Goal: Information Seeking & Learning: Find specific fact

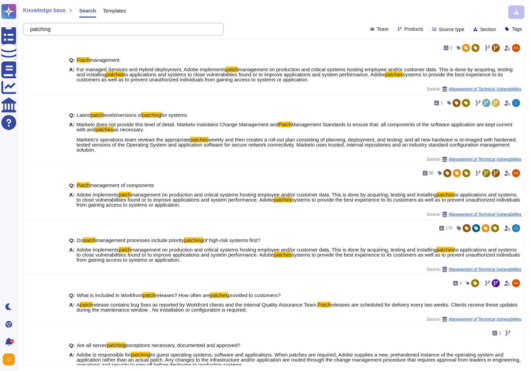
click at [89, 28] on input "patching" at bounding box center [122, 29] width 190 height 12
paste input "How frequently is DR exercise performed?"
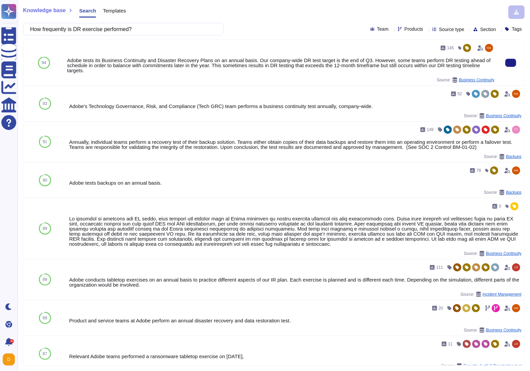
type input "How frequently is DR exercise performed?"
drag, startPoint x: 303, startPoint y: 59, endPoint x: 375, endPoint y: 56, distance: 71.7
click at [375, 56] on div "145 Adobe tests its Business Continuity and Disaster Recovery Plans on an annua…" at bounding box center [280, 63] width 427 height 40
click at [284, 55] on div "145 Adobe tests its Business Continuity and Disaster Recovery Plans on an annua…" at bounding box center [280, 63] width 427 height 40
drag, startPoint x: 264, startPoint y: 61, endPoint x: 371, endPoint y: 62, distance: 106.5
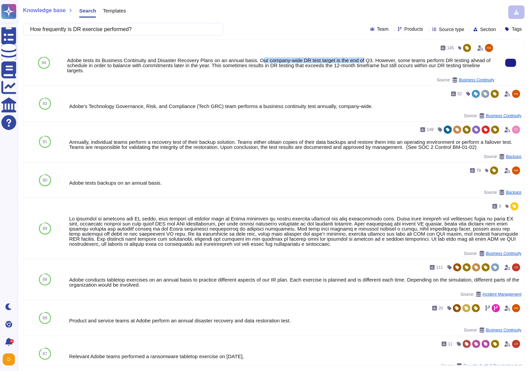
click at [371, 62] on div "Adobe tests its Business Continuity and Disaster Recovery Plans on an annual ba…" at bounding box center [280, 65] width 427 height 15
click at [344, 59] on div "Adobe tests its Business Continuity and Disaster Recovery Plans on an annual ba…" at bounding box center [280, 65] width 427 height 15
drag, startPoint x: 272, startPoint y: 59, endPoint x: 384, endPoint y: 58, distance: 111.9
click at [384, 58] on div "Adobe tests its Business Continuity and Disaster Recovery Plans on an annual ba…" at bounding box center [280, 65] width 427 height 15
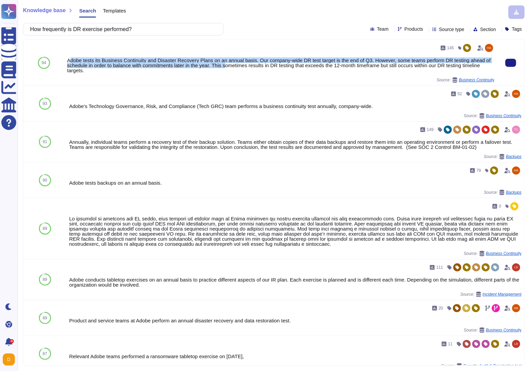
drag, startPoint x: 69, startPoint y: 60, endPoint x: 250, endPoint y: 65, distance: 181.9
click at [250, 64] on div "Adobe tests its Business Continuity and Disaster Recovery Plans on an annual ba…" at bounding box center [280, 65] width 427 height 15
click at [105, 59] on div "Adobe tests its Business Continuity and Disaster Recovery Plans on an annual ba…" at bounding box center [280, 65] width 427 height 15
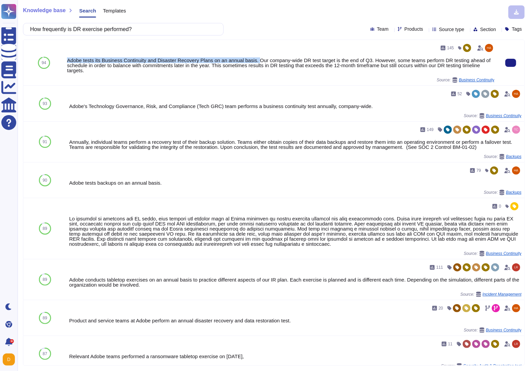
drag, startPoint x: 68, startPoint y: 60, endPoint x: 261, endPoint y: 60, distance: 193.6
click at [261, 60] on div "Adobe tests its Business Continuity and Disaster Recovery Plans on an annual ba…" at bounding box center [280, 65] width 427 height 15
copy div "Adobe tests its Business Continuity and Disaster Recovery Plans on an annual ba…"
